Goal: Information Seeking & Learning: Learn about a topic

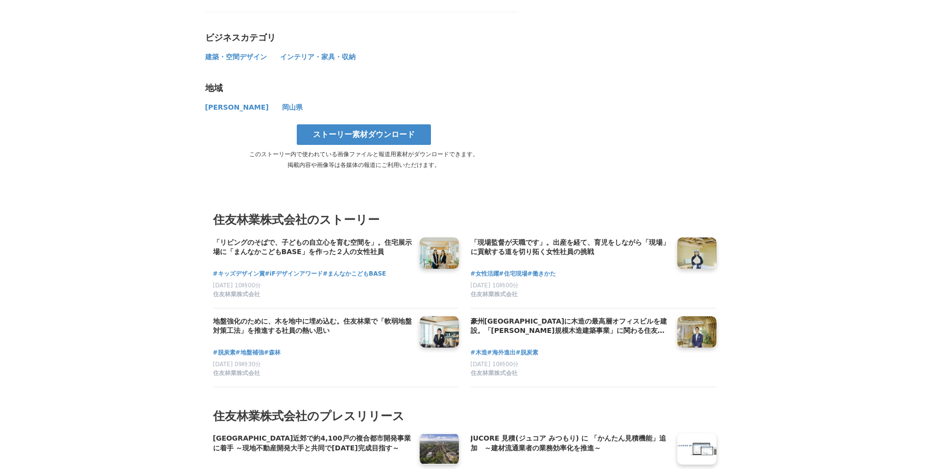
scroll to position [5276, 0]
click at [541, 237] on h4 "「現場監督が天職です」。出産を経て、育児をしながら「現場」に貢献する道を切り拓く女性社員の挑戦" at bounding box center [569, 247] width 199 height 20
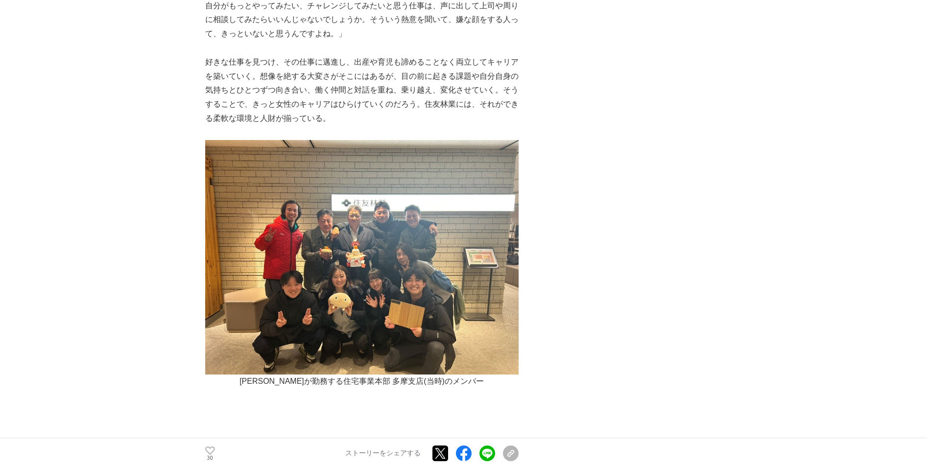
scroll to position [4925, 0]
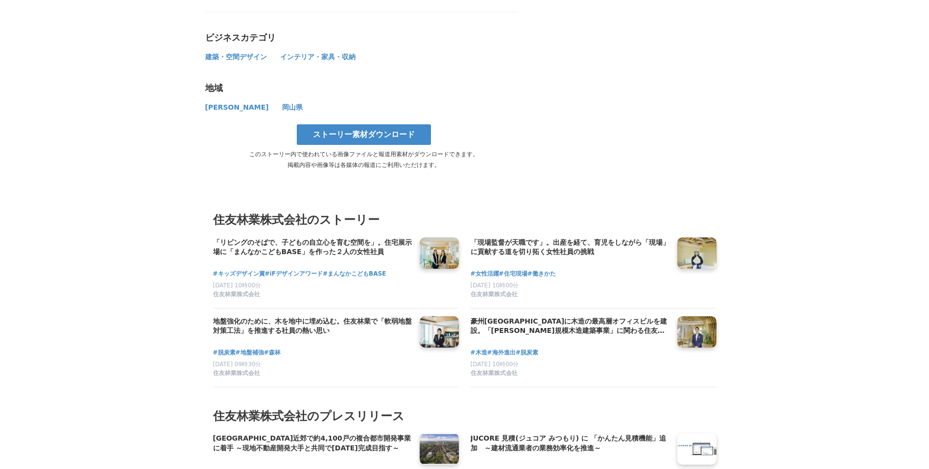
scroll to position [5276, 0]
click at [318, 316] on h4 "地盤強化のために、木を地中に埋め込む。住友林業で「軟弱地盤対策工法」を推進する社員の熱い思い" at bounding box center [312, 326] width 199 height 20
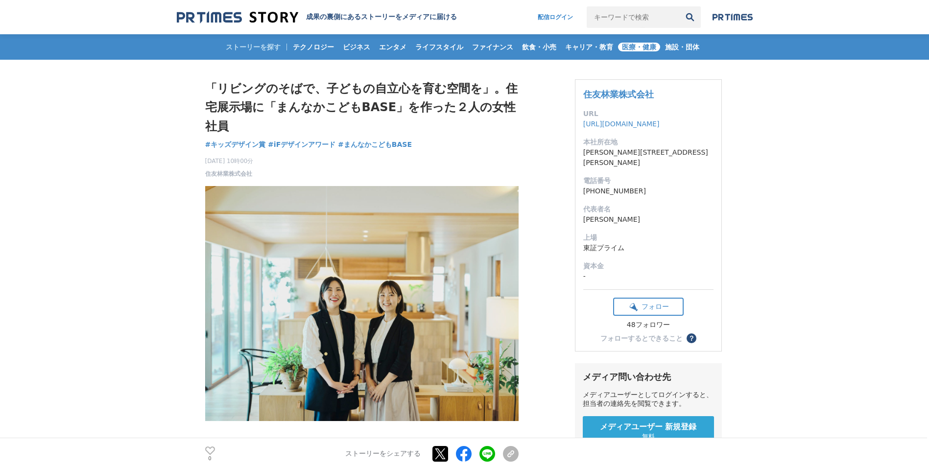
click at [655, 44] on span "医療・健康" at bounding box center [639, 47] width 42 height 9
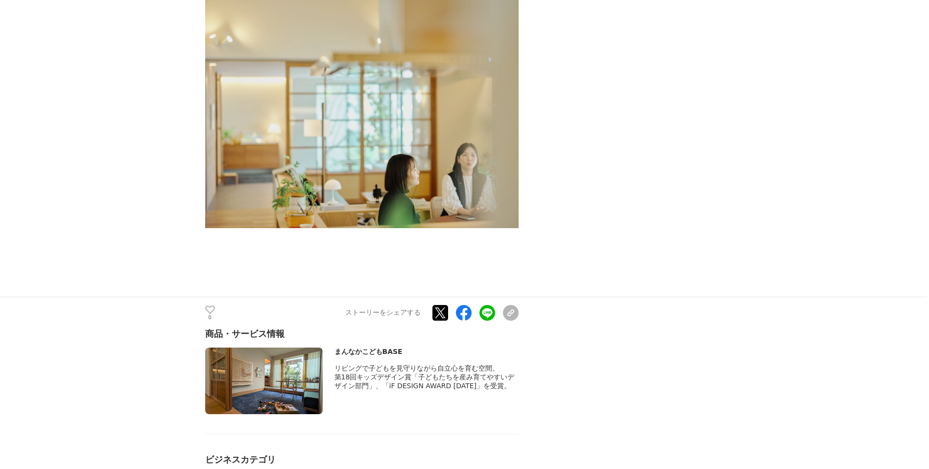
scroll to position [4854, 0]
